Goal: Task Accomplishment & Management: Complete application form

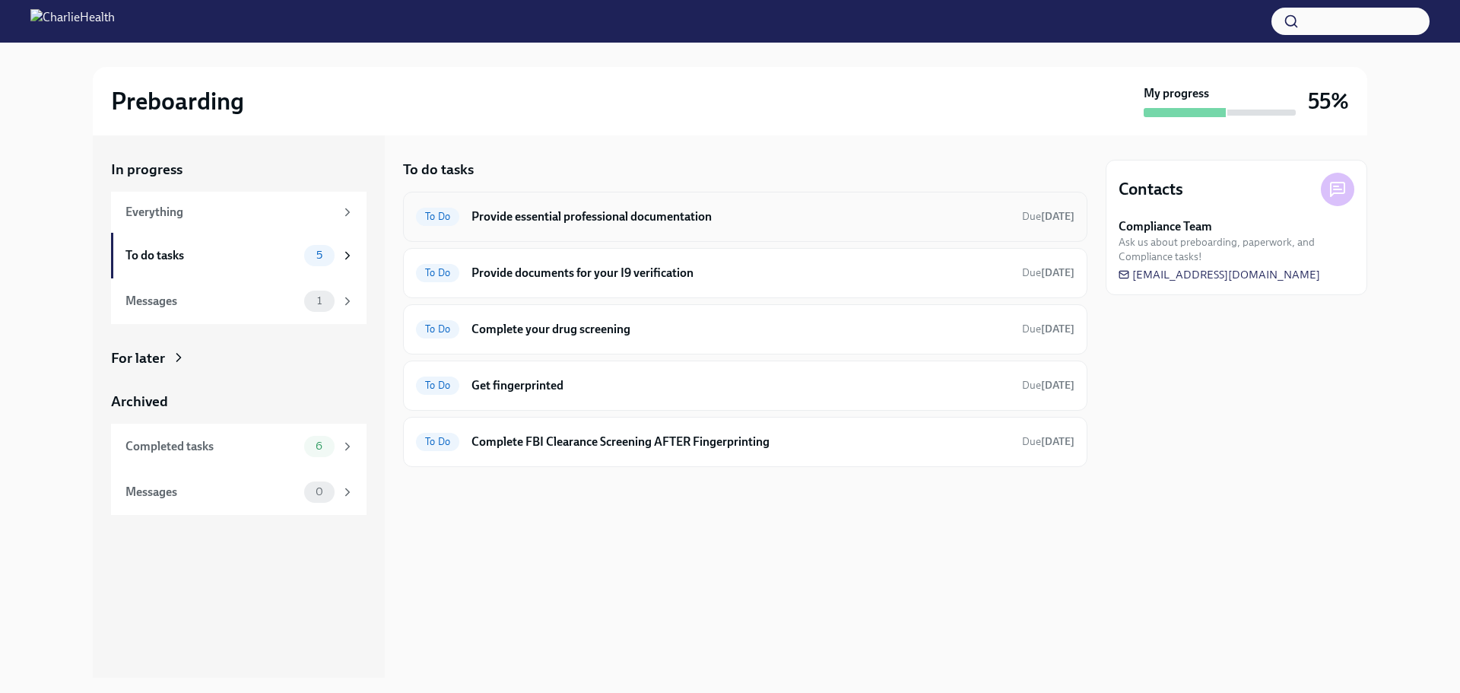
click at [702, 215] on h6 "Provide essential professional documentation" at bounding box center [740, 216] width 538 height 17
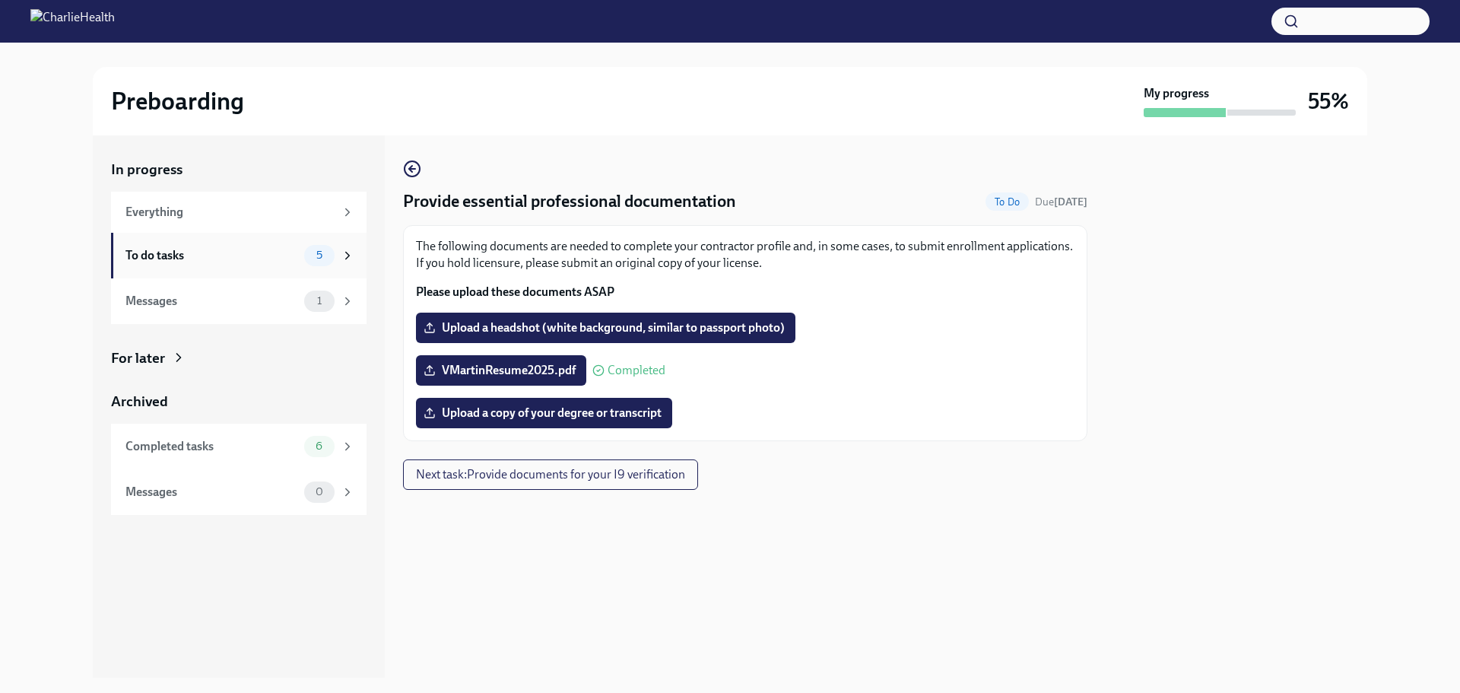
click at [209, 257] on div "To do tasks" at bounding box center [211, 255] width 173 height 17
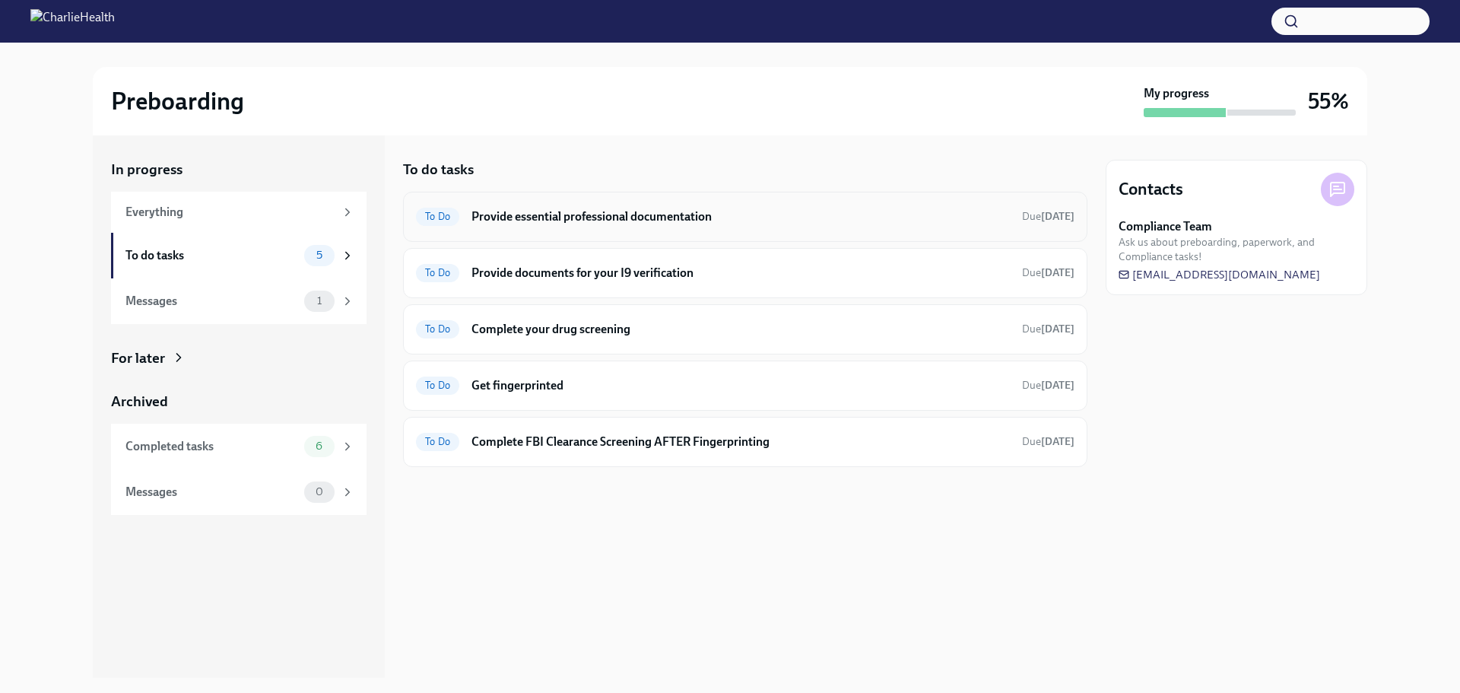
click at [608, 206] on div "To Do Provide essential professional documentation Due tomorrow" at bounding box center [745, 217] width 659 height 24
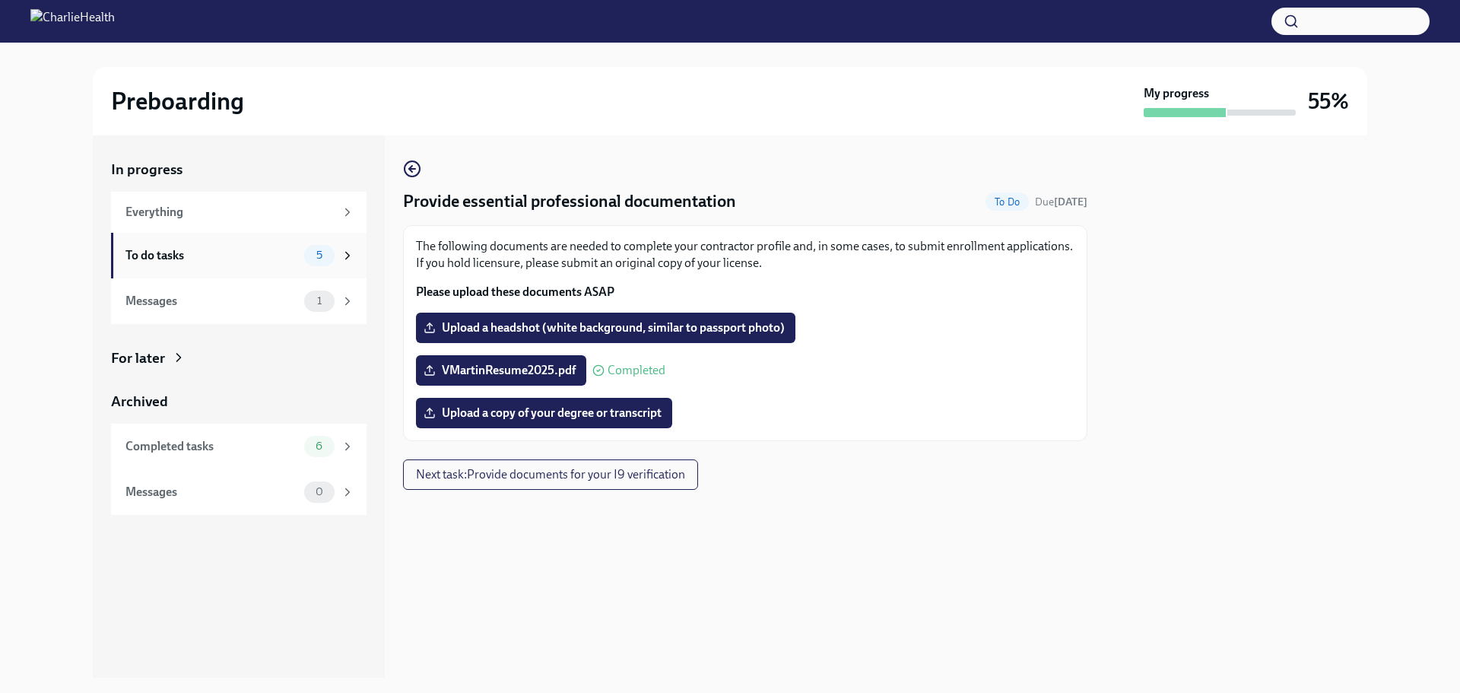
click at [276, 253] on div "To do tasks" at bounding box center [211, 255] width 173 height 17
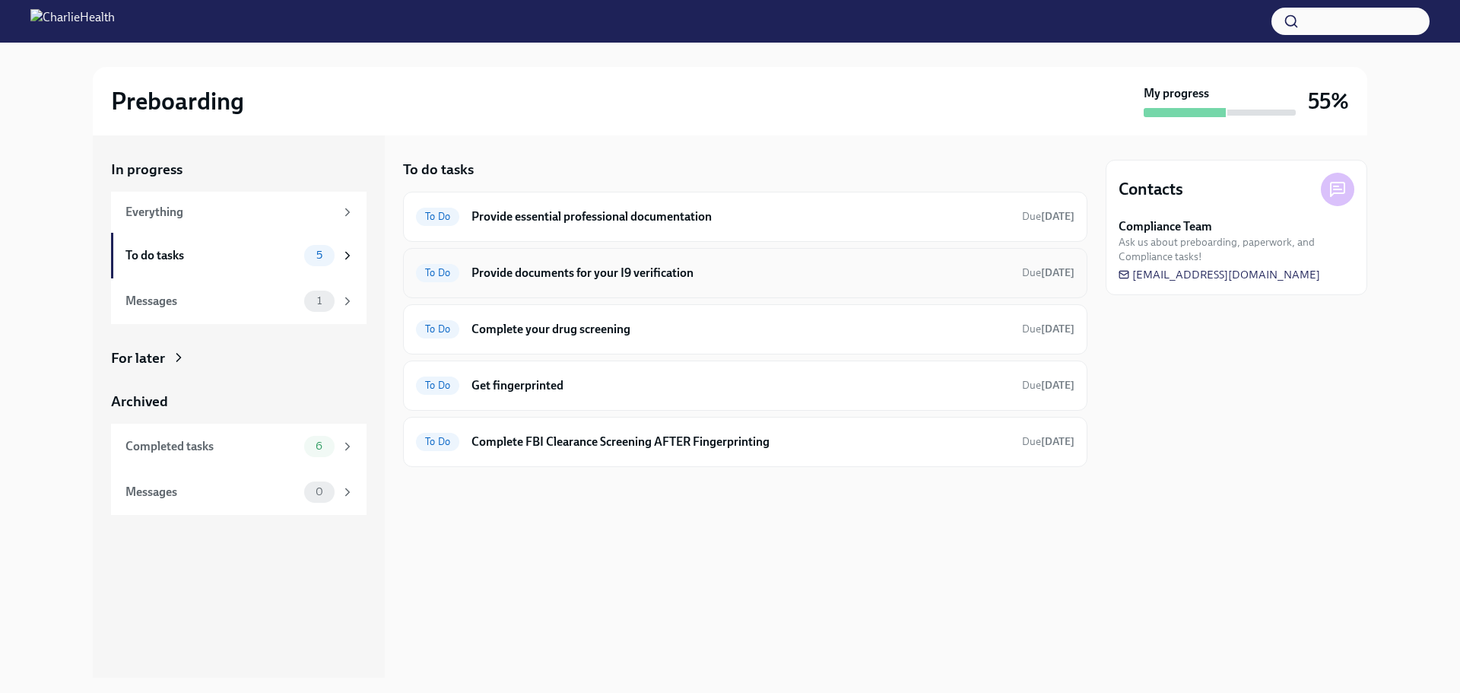
click at [608, 265] on h6 "Provide documents for your I9 verification" at bounding box center [740, 273] width 538 height 17
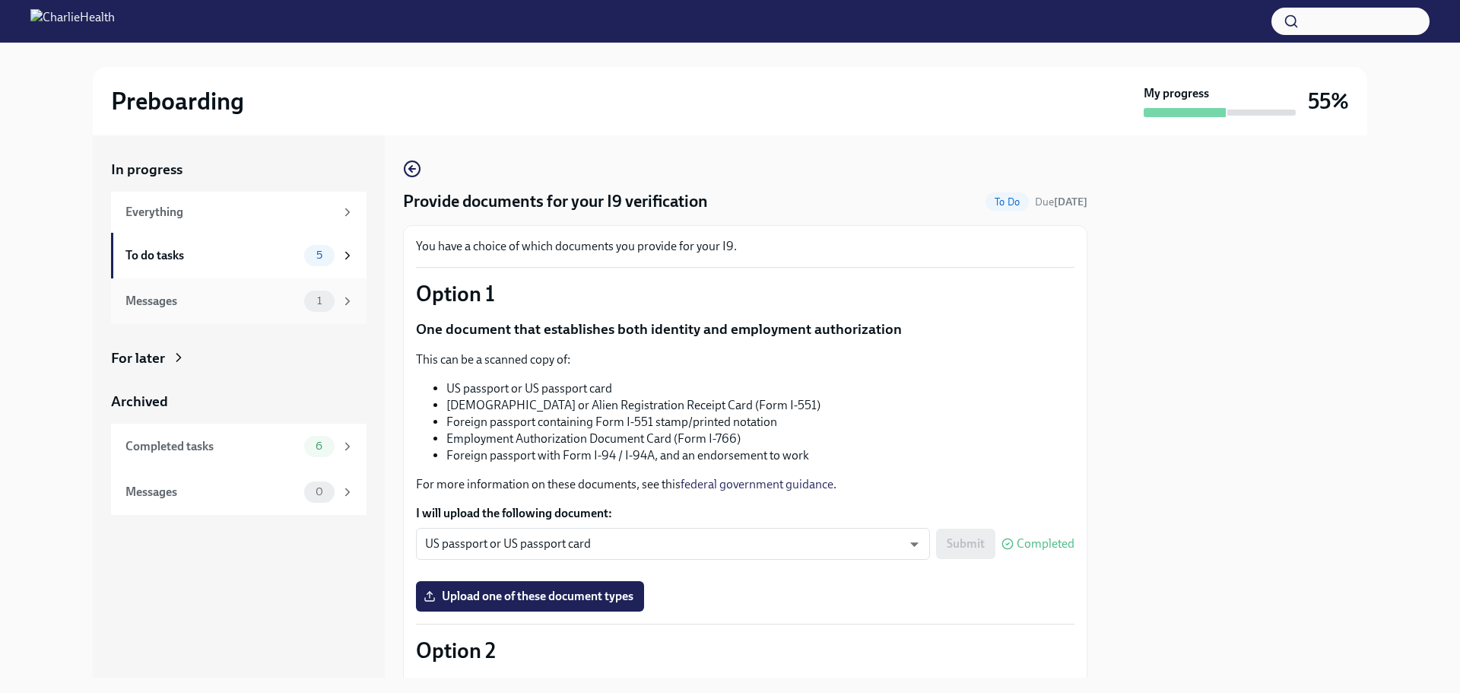
click at [287, 300] on div "Messages" at bounding box center [211, 301] width 173 height 17
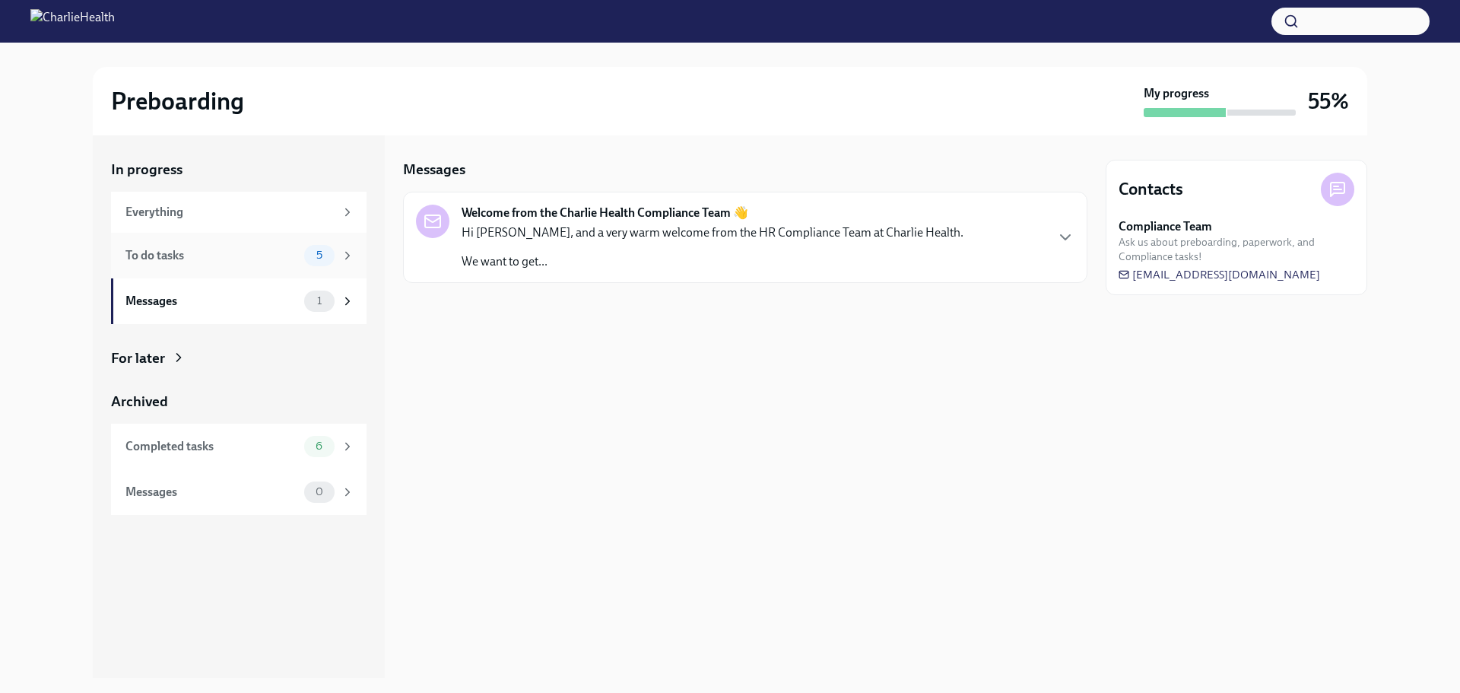
click at [296, 256] on div "To do tasks" at bounding box center [211, 255] width 173 height 17
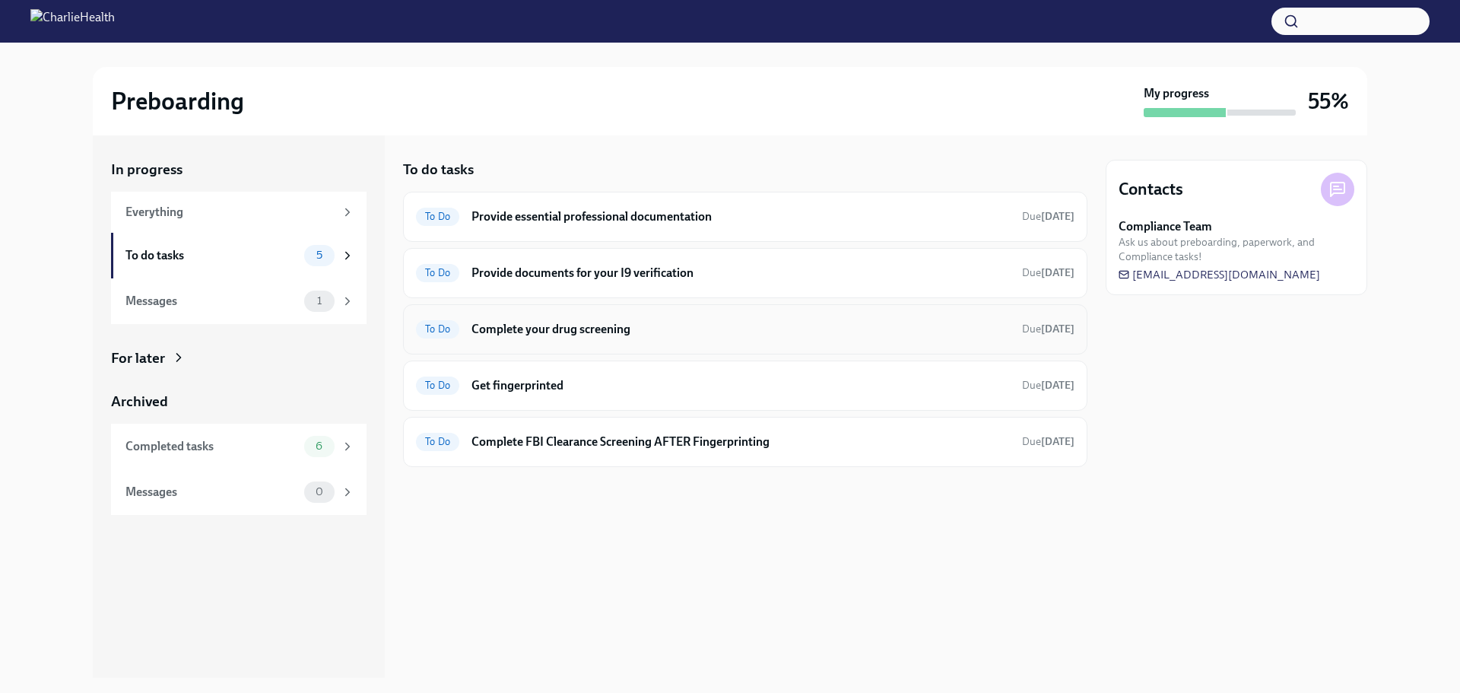
click at [552, 332] on h6 "Complete your drug screening" at bounding box center [740, 329] width 538 height 17
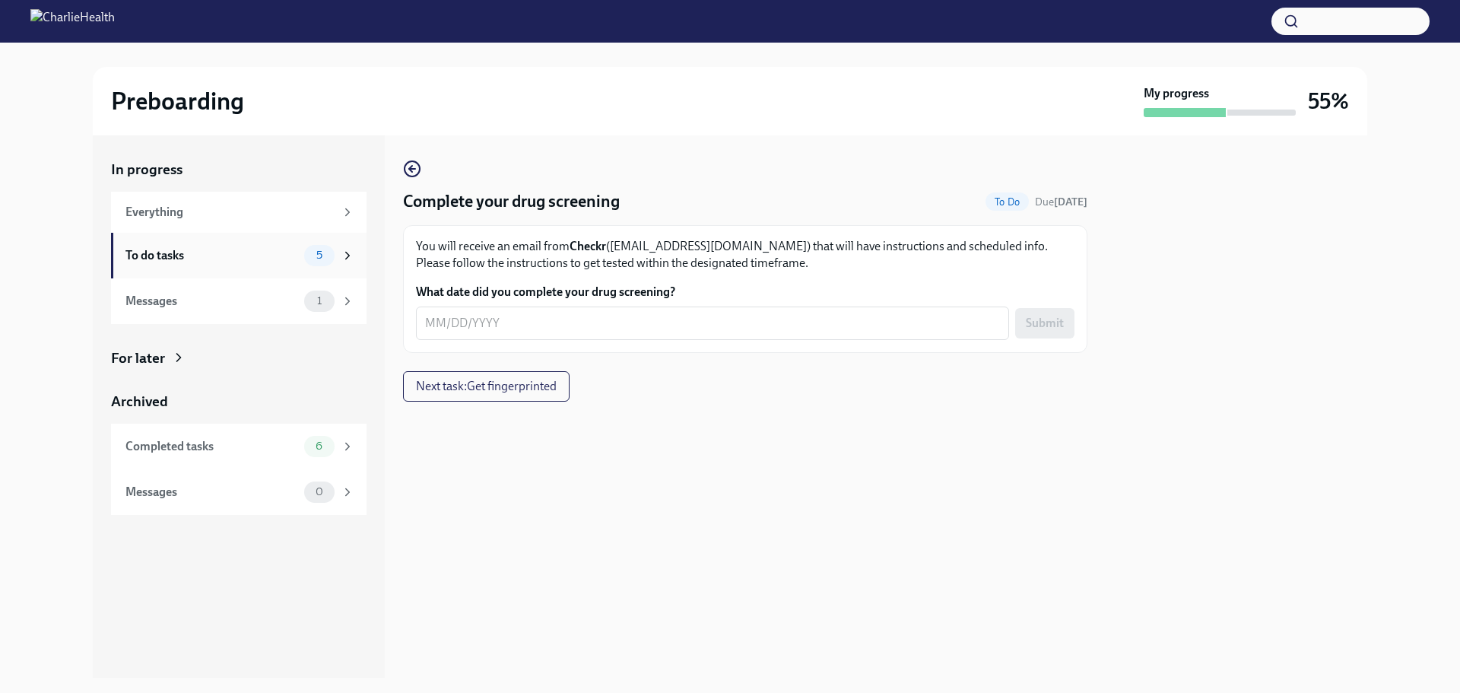
click at [284, 265] on div "To do tasks 5" at bounding box center [239, 255] width 229 height 21
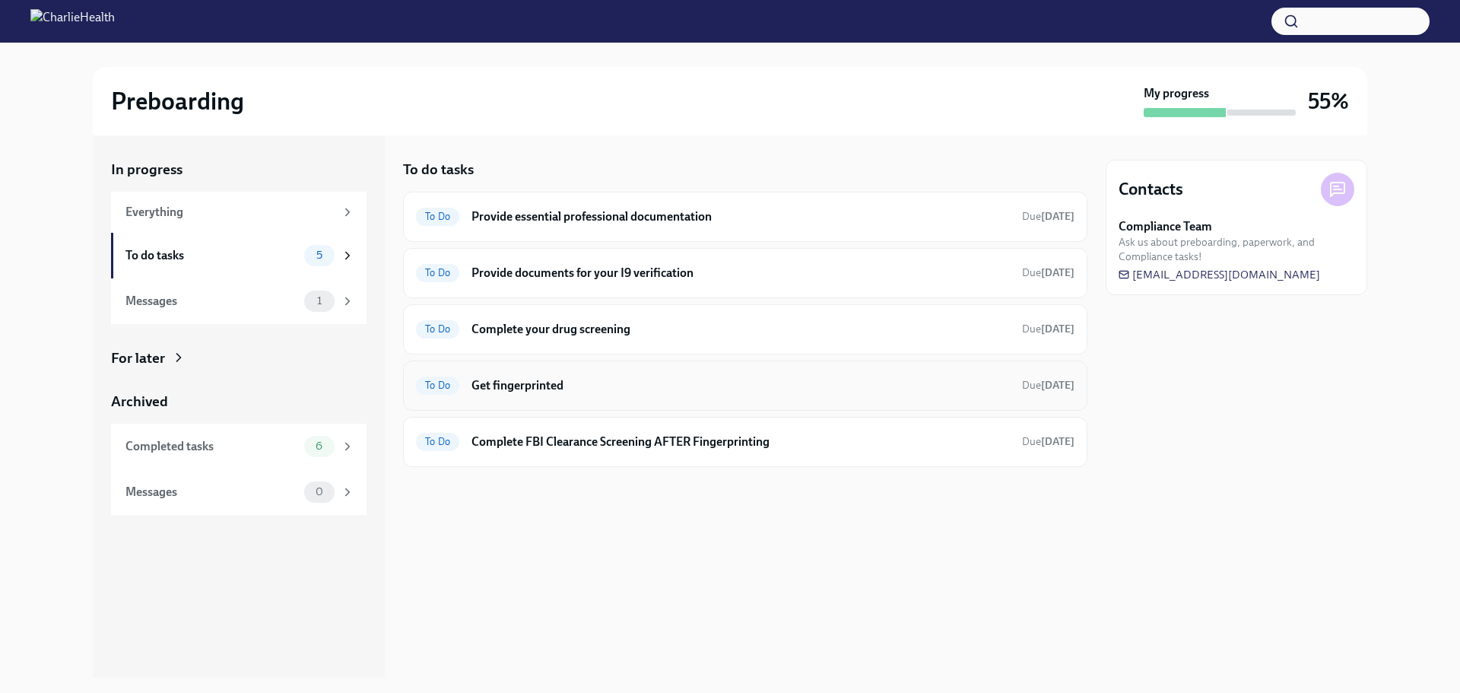
click at [592, 376] on div "To Do Get fingerprinted Due tomorrow" at bounding box center [745, 385] width 659 height 24
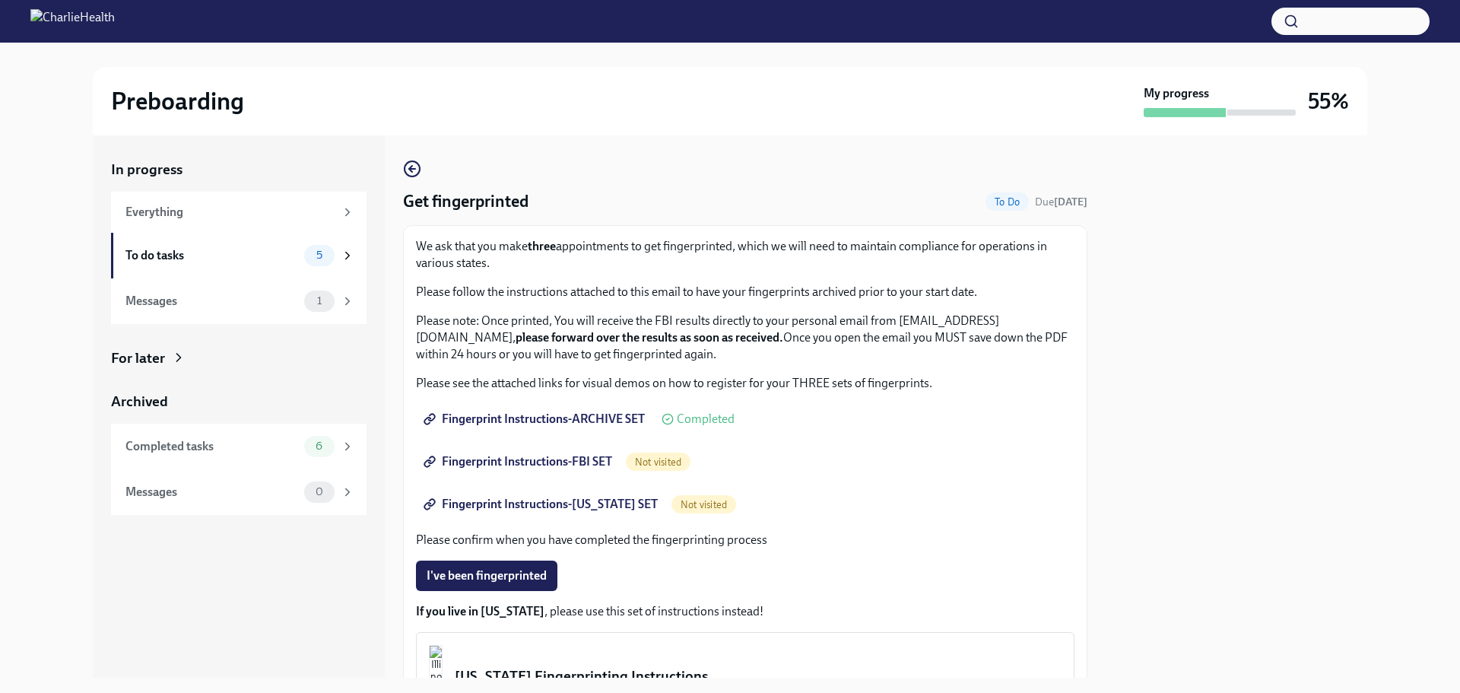
click at [566, 414] on span "Fingerprint Instructions-ARCHIVE SET" at bounding box center [536, 418] width 218 height 15
click at [575, 465] on span "Fingerprint Instructions-FBI SET" at bounding box center [520, 461] width 186 height 15
click at [577, 511] on span "Fingerprint Instructions-FLORIDA SET" at bounding box center [542, 504] width 231 height 15
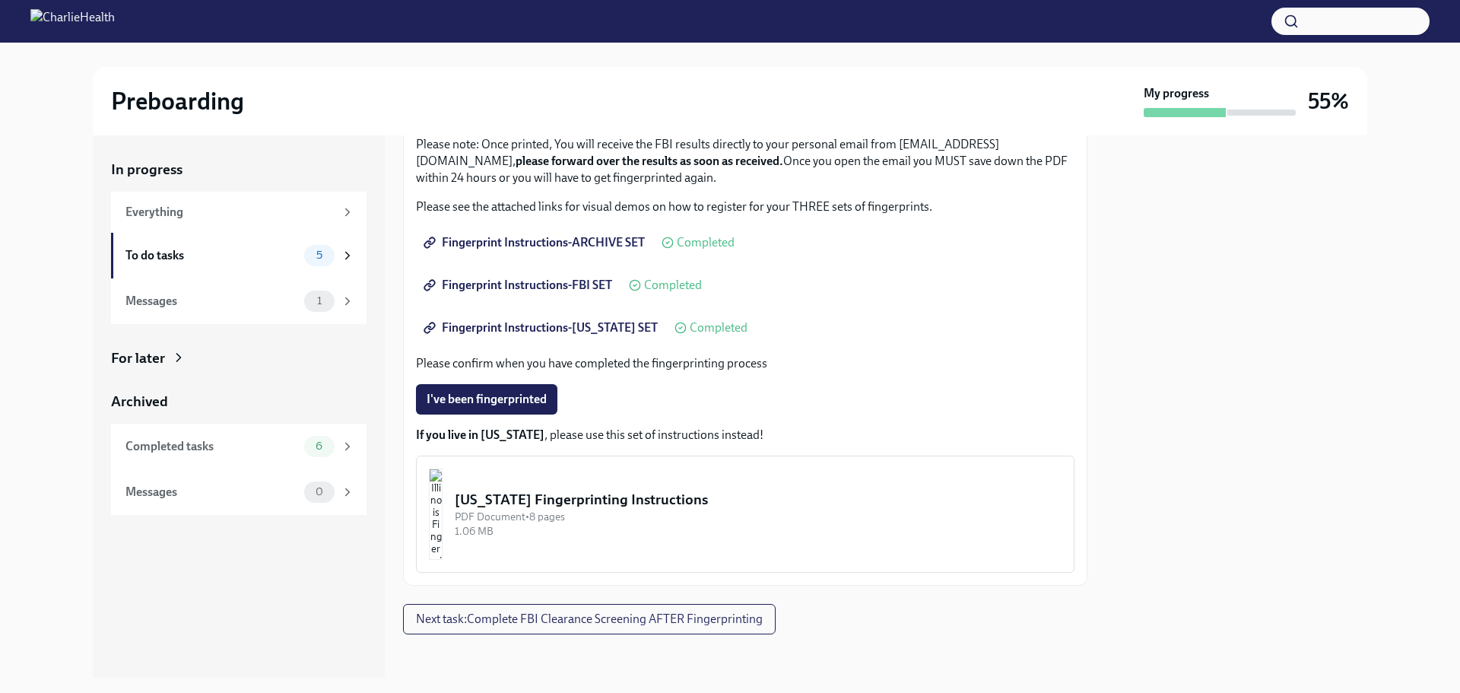
scroll to position [182, 0]
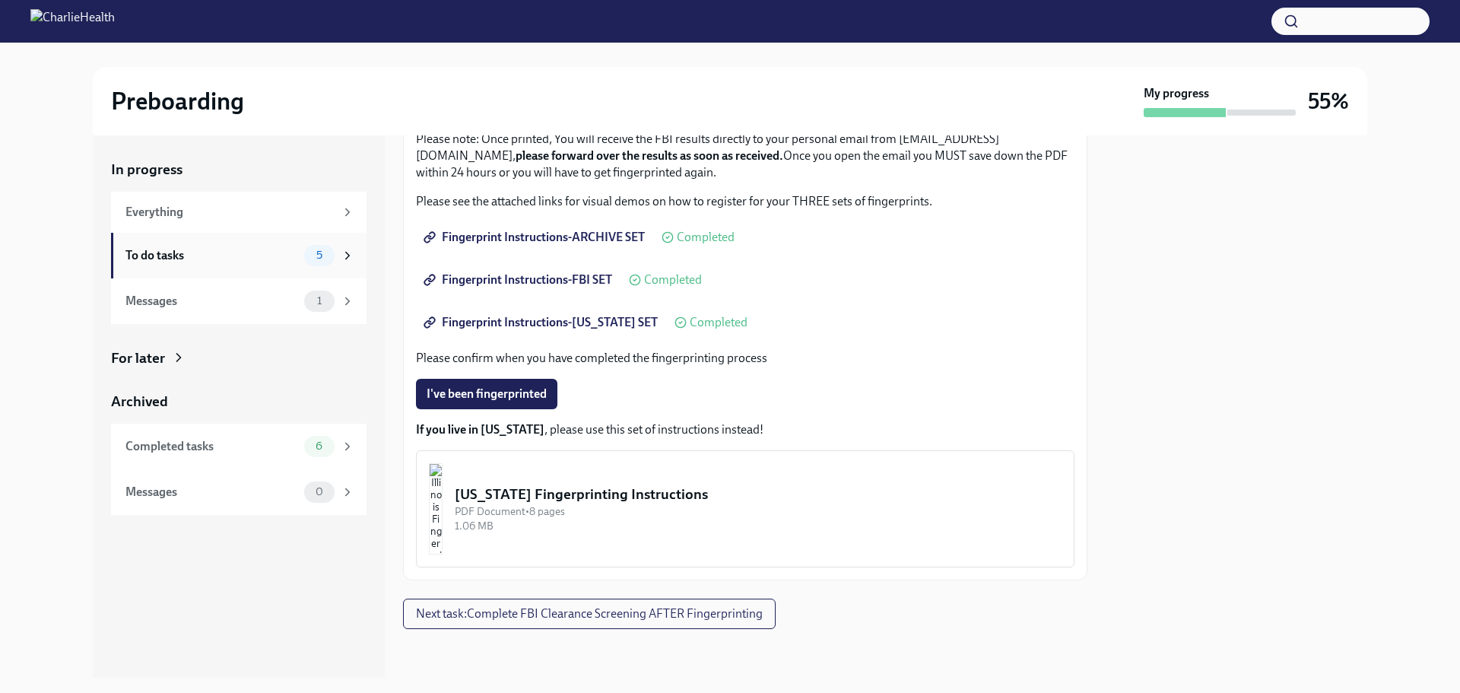
click at [267, 261] on div "To do tasks" at bounding box center [211, 255] width 173 height 17
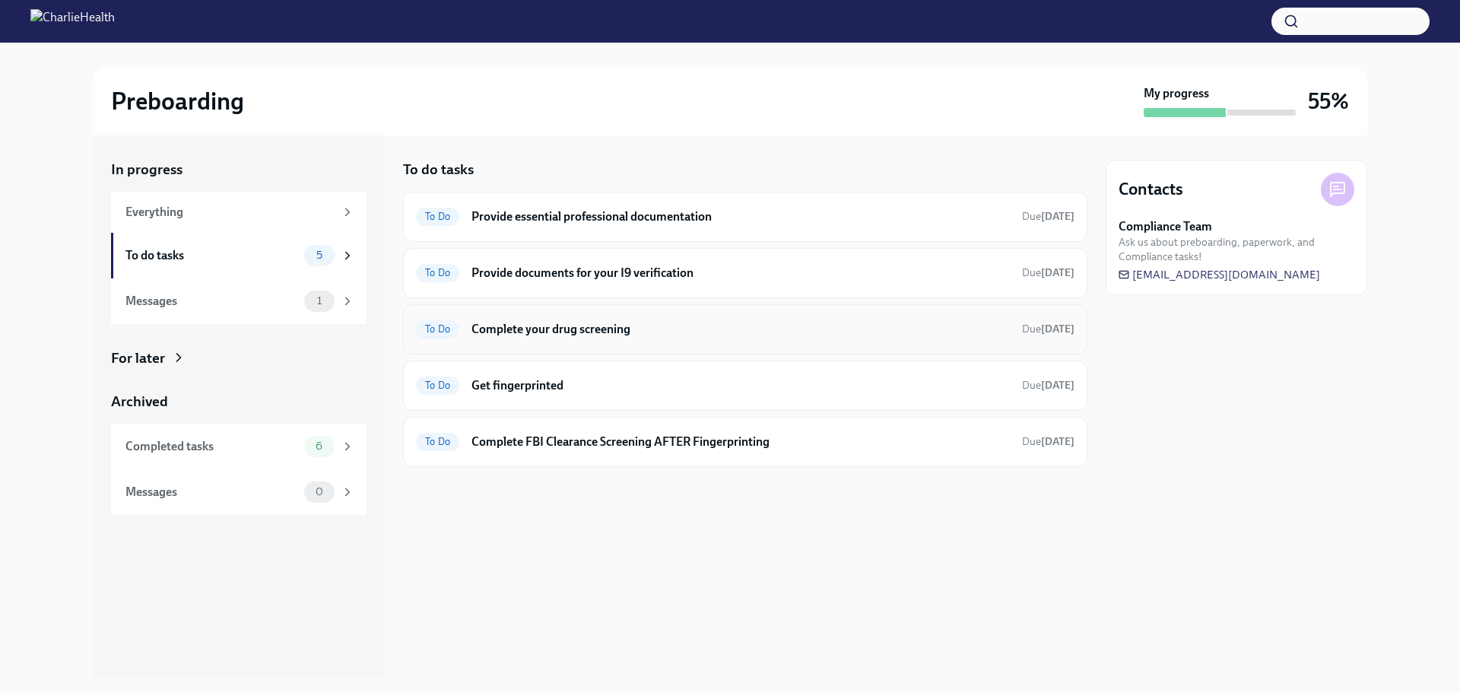
click at [724, 333] on h6 "Complete your drug screening" at bounding box center [740, 329] width 538 height 17
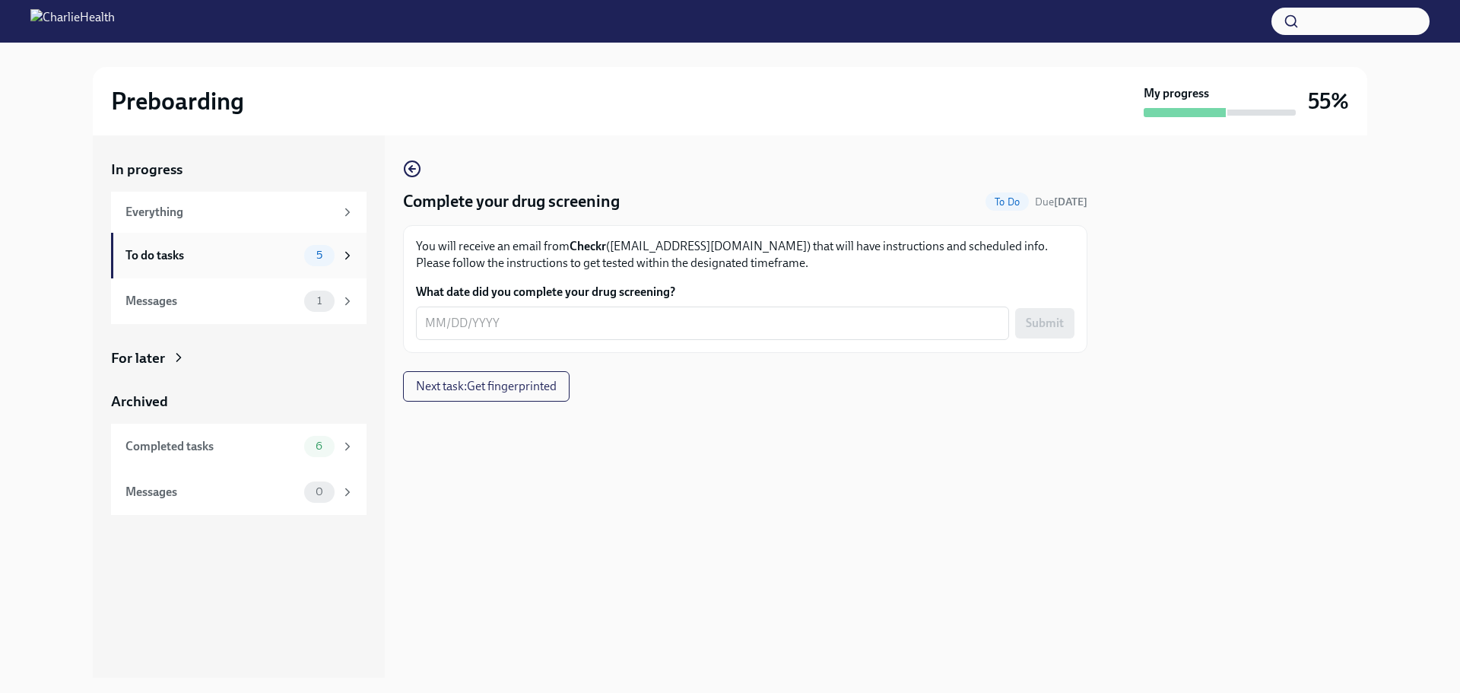
click at [230, 257] on div "To do tasks" at bounding box center [211, 255] width 173 height 17
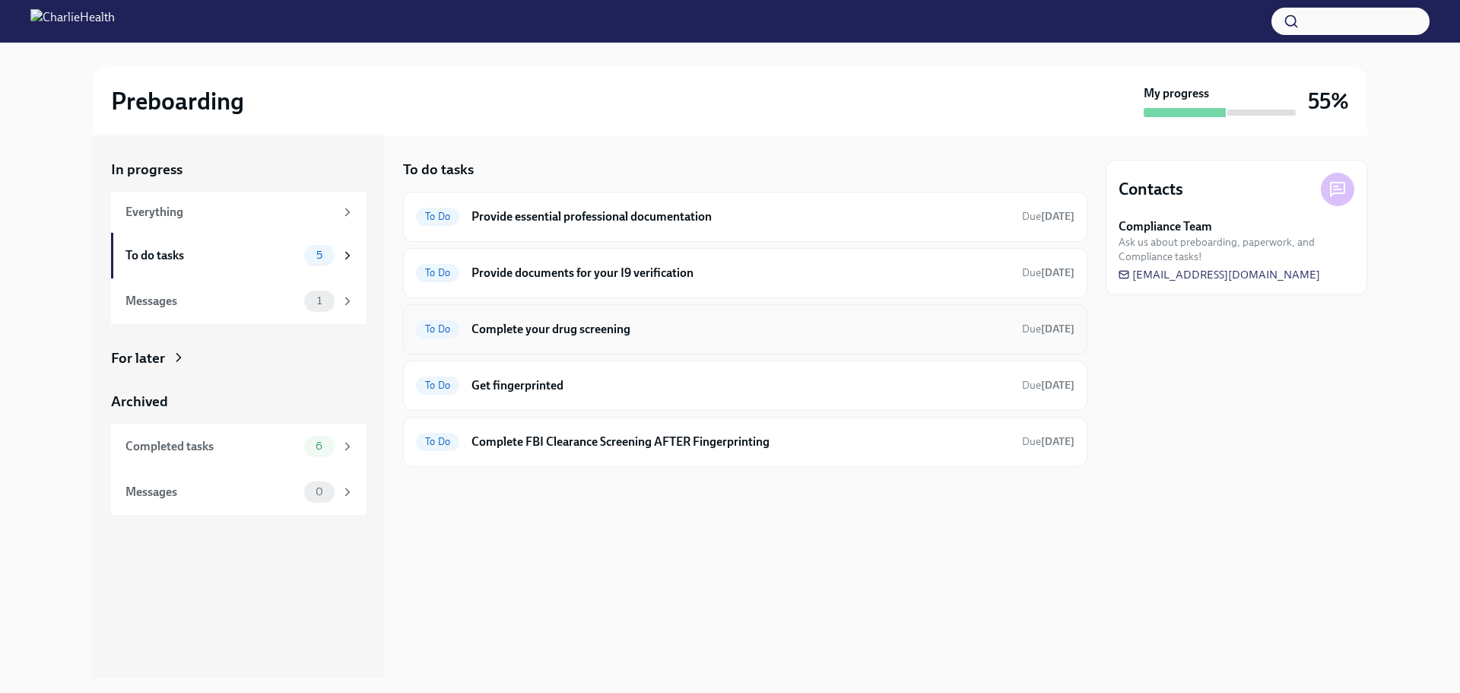
click at [614, 341] on div "To Do Complete your drug screening Due tomorrow" at bounding box center [745, 329] width 684 height 50
click at [684, 322] on h6 "Complete your drug screening" at bounding box center [740, 329] width 538 height 17
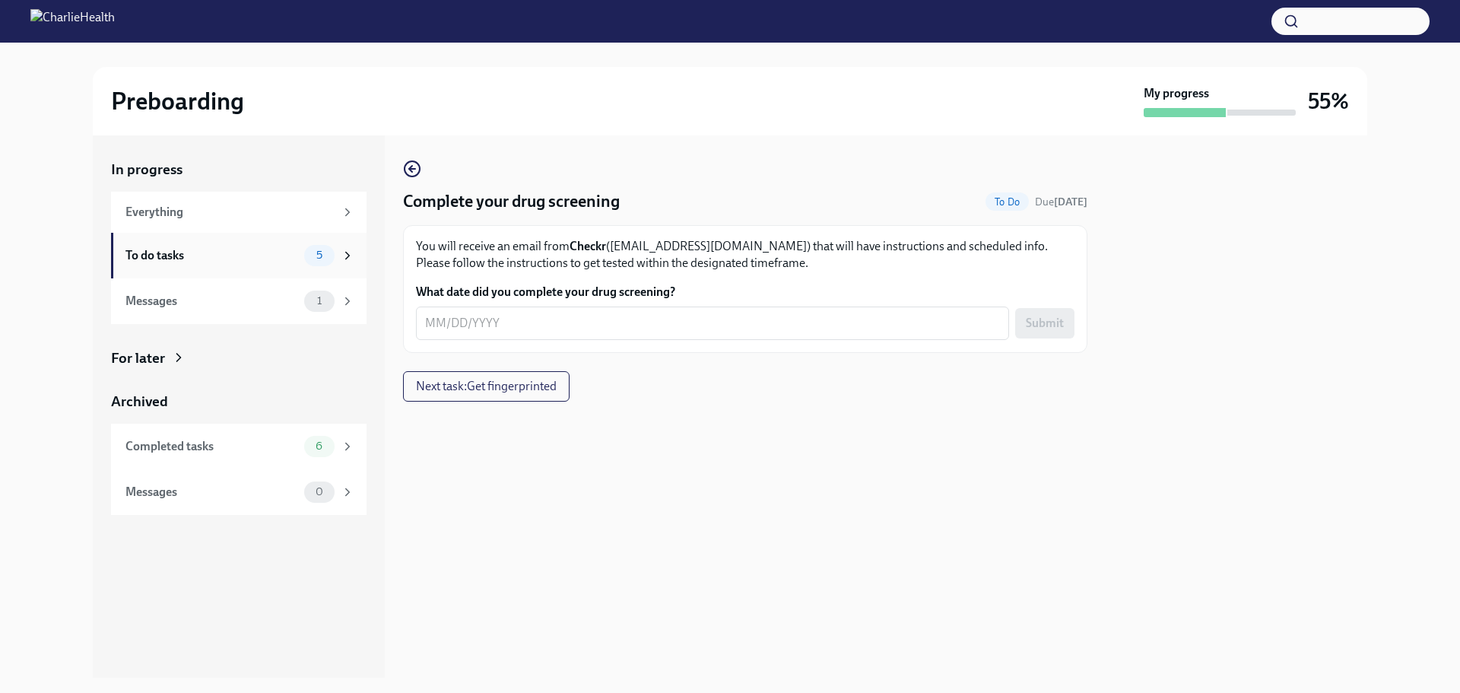
click at [252, 254] on div "To do tasks" at bounding box center [211, 255] width 173 height 17
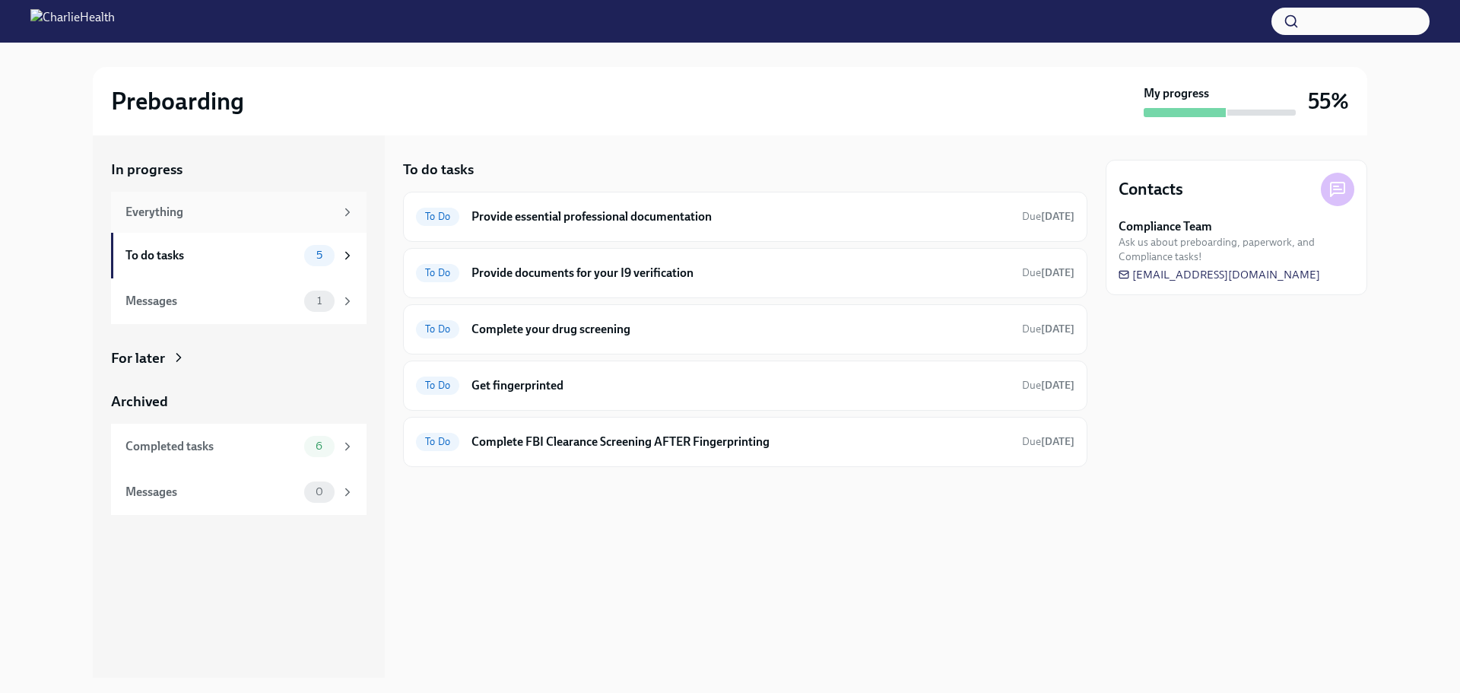
click at [254, 217] on div "Everything" at bounding box center [229, 212] width 209 height 17
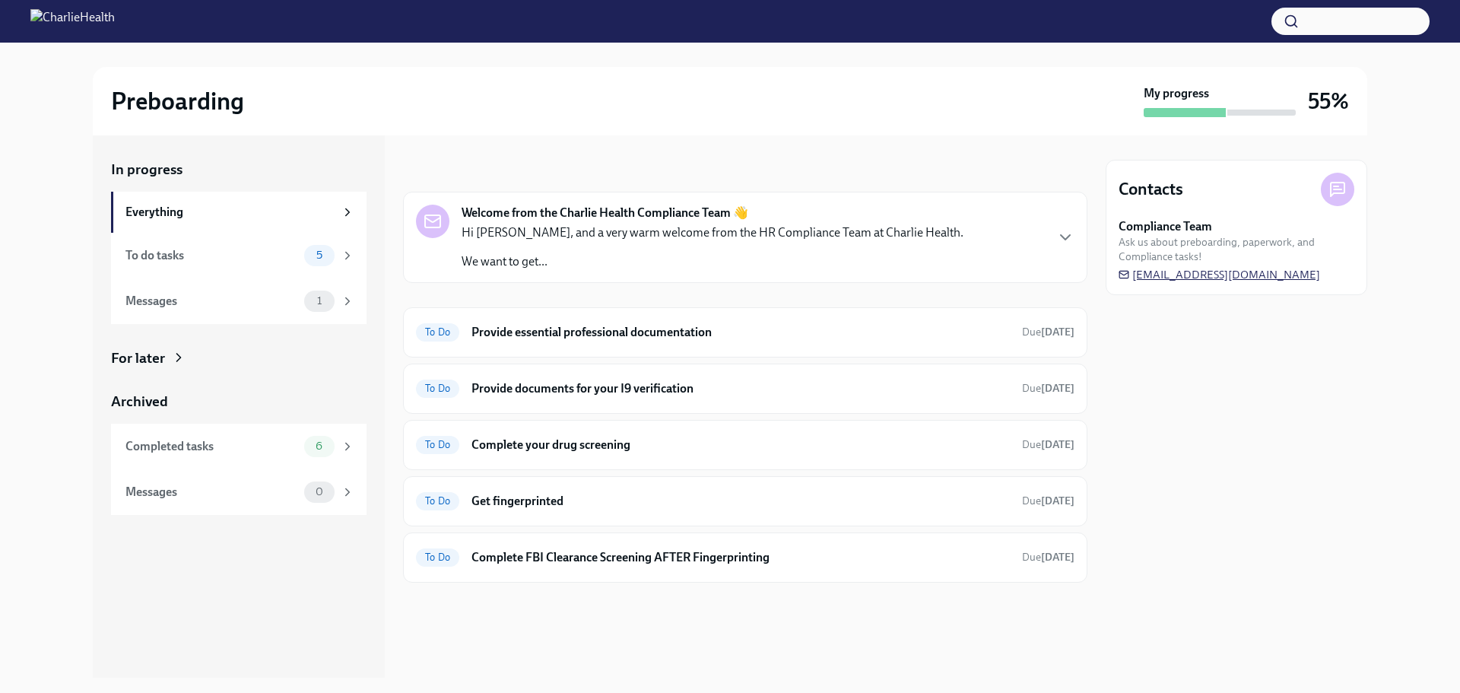
drag, startPoint x: 1338, startPoint y: 277, endPoint x: 1140, endPoint y: 276, distance: 197.7
click at [1141, 277] on div "Compliance Team Ask us about preboarding, paperwork, and Compliance tasks! newh…" at bounding box center [1237, 250] width 236 height 64
click at [1147, 271] on span "[EMAIL_ADDRESS][DOMAIN_NAME]" at bounding box center [1220, 274] width 202 height 15
click at [1210, 275] on span "[EMAIL_ADDRESS][DOMAIN_NAME]" at bounding box center [1220, 274] width 202 height 15
click at [1169, 271] on span "[EMAIL_ADDRESS][DOMAIN_NAME]" at bounding box center [1220, 274] width 202 height 15
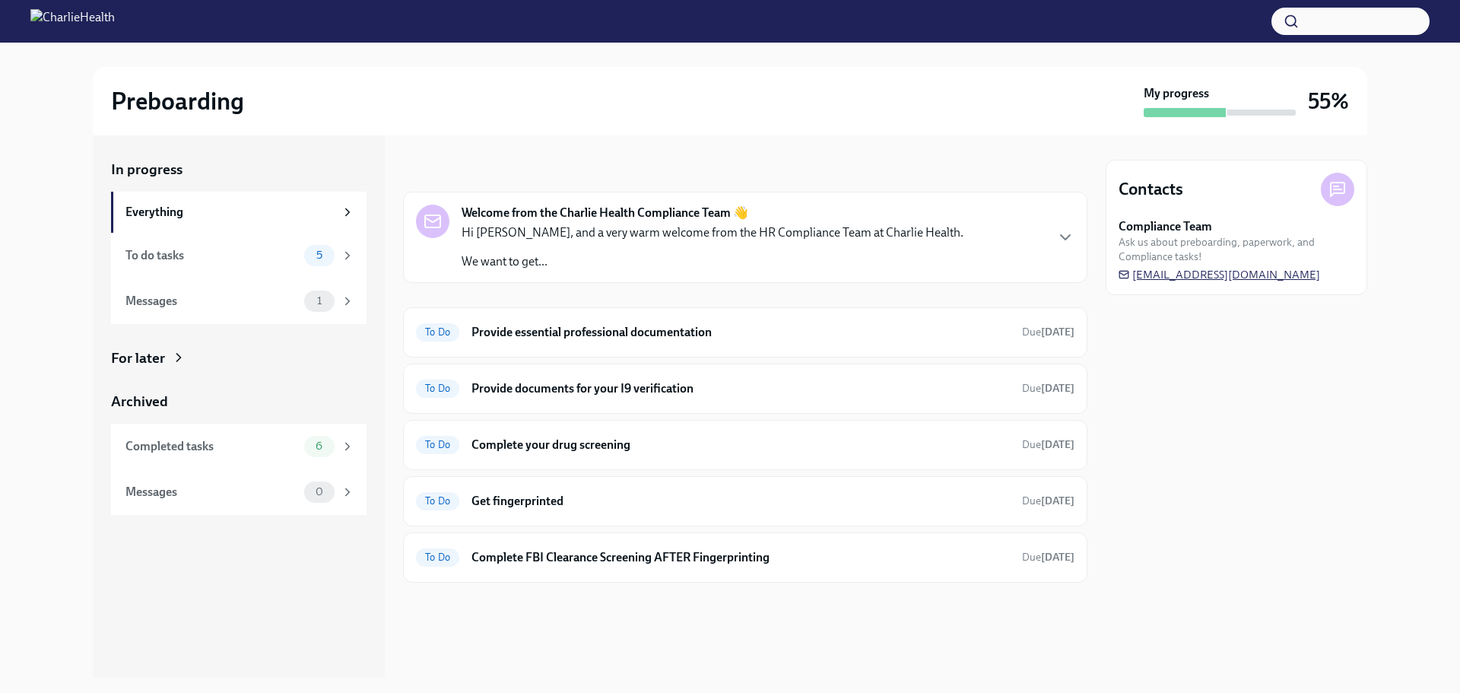
drag, startPoint x: 1341, startPoint y: 271, endPoint x: 1143, endPoint y: 278, distance: 198.6
click at [1144, 278] on div "Compliance Team Ask us about preboarding, paperwork, and Compliance tasks! newh…" at bounding box center [1237, 250] width 236 height 64
drag, startPoint x: 1115, startPoint y: 277, endPoint x: 1332, endPoint y: 275, distance: 217.5
click at [1332, 275] on div "Contacts Compliance Team Ask us about preboarding, paperwork, and Compliance ta…" at bounding box center [1237, 227] width 262 height 135
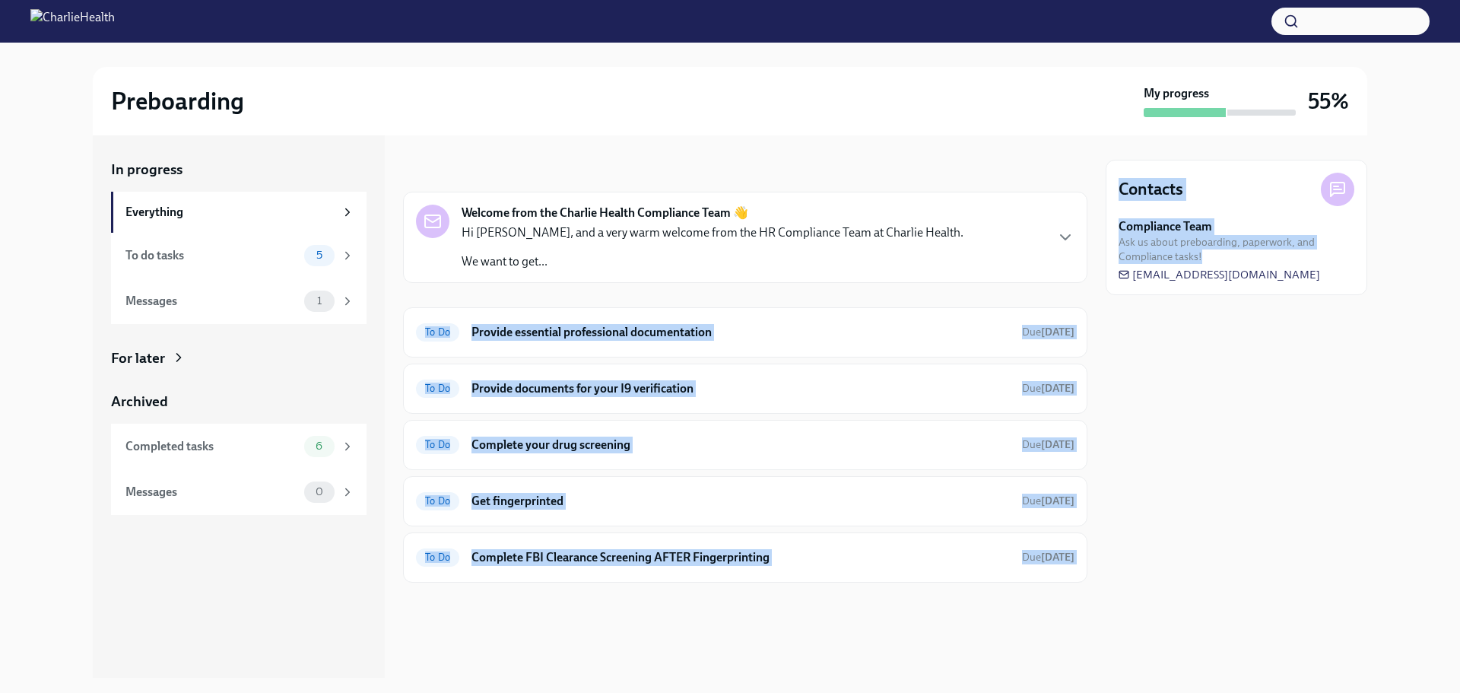
drag, startPoint x: 1338, startPoint y: 274, endPoint x: 1090, endPoint y: 279, distance: 248.7
click at [1089, 279] on div "In progress Everything To do tasks 5 Messages 1 For later Archived Completed ta…" at bounding box center [730, 406] width 1274 height 542
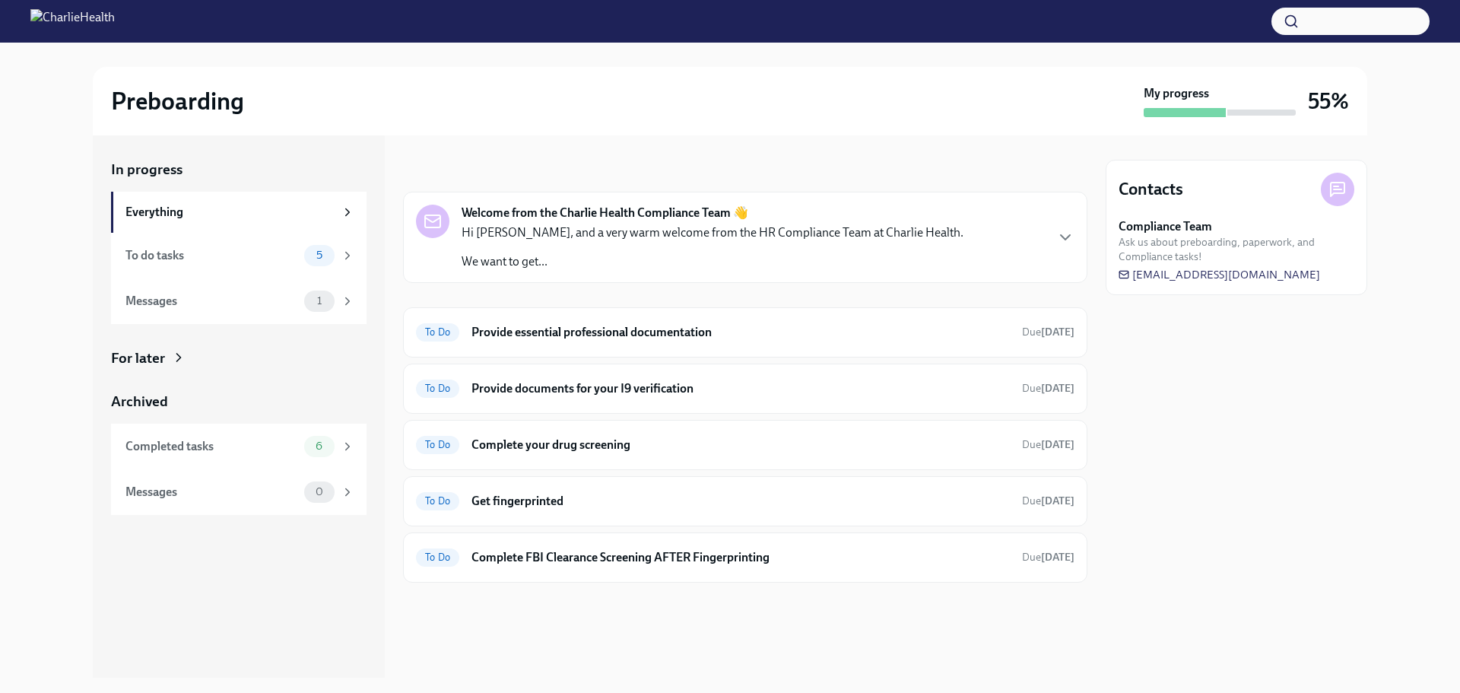
click at [1195, 310] on div "Contacts Compliance Team Ask us about preboarding, paperwork, and Compliance ta…" at bounding box center [1237, 406] width 262 height 542
click at [1205, 283] on div "Contacts Compliance Team Ask us about preboarding, paperwork, and Compliance ta…" at bounding box center [1237, 227] width 262 height 135
click at [1210, 278] on span "[EMAIL_ADDRESS][DOMAIN_NAME]" at bounding box center [1220, 274] width 202 height 15
click at [278, 458] on div "Completed tasks 6" at bounding box center [239, 447] width 256 height 46
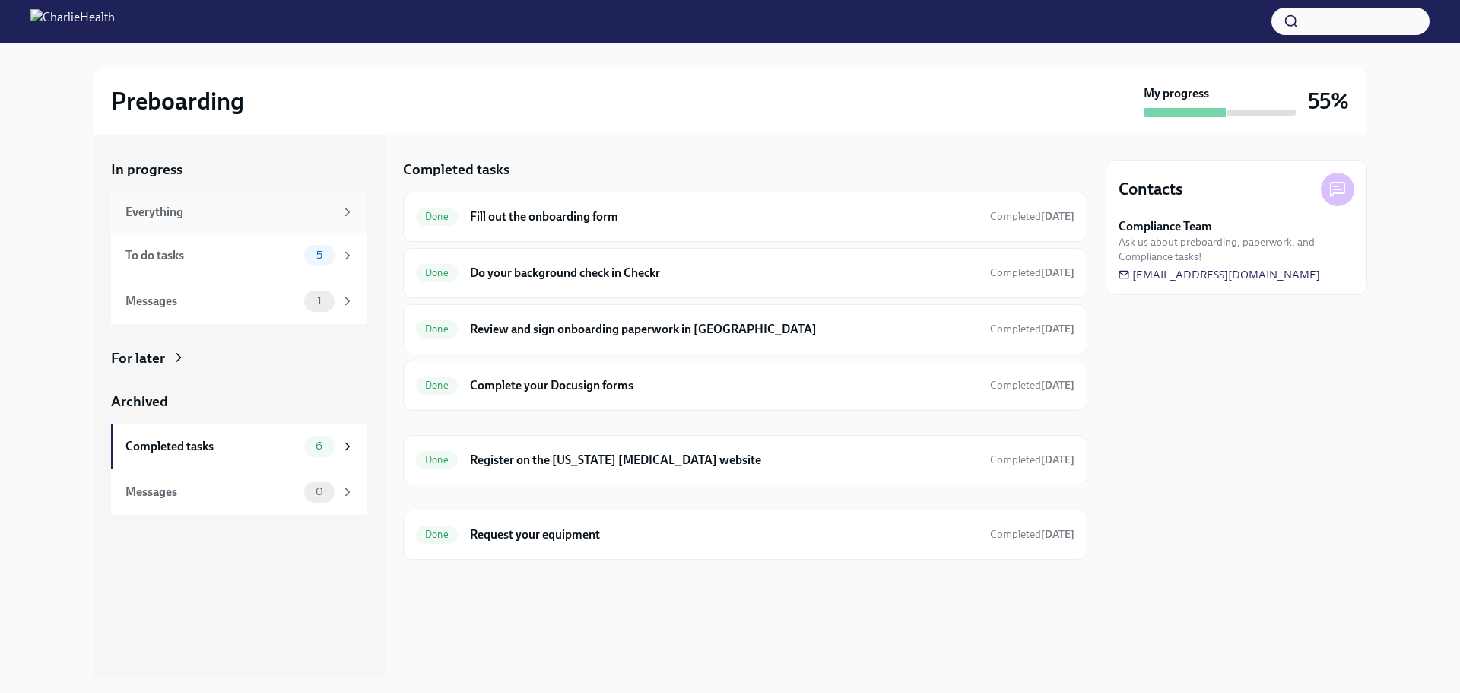
click at [236, 196] on div "Everything" at bounding box center [239, 212] width 256 height 41
